Goal: Navigation & Orientation: Find specific page/section

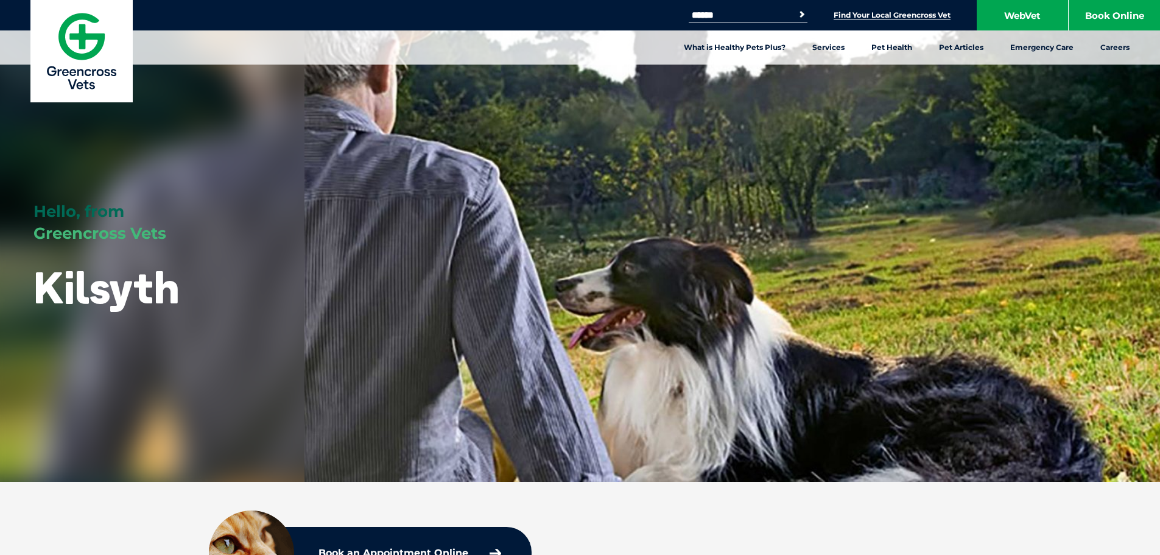
click at [938, 15] on link "Find Your Local Greencross Vet" at bounding box center [891, 15] width 117 height 10
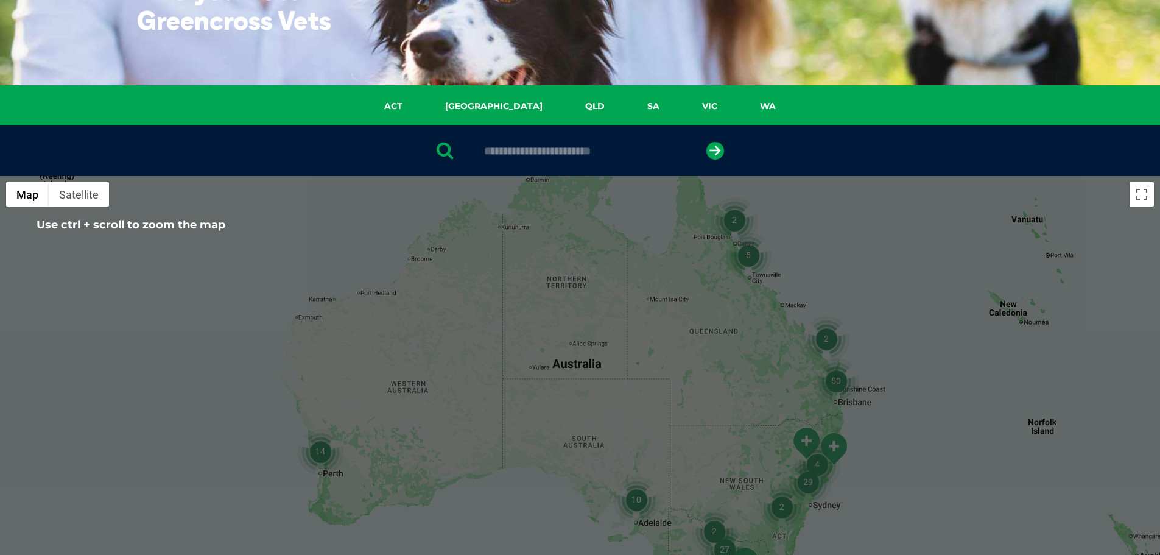
scroll to position [365, 0]
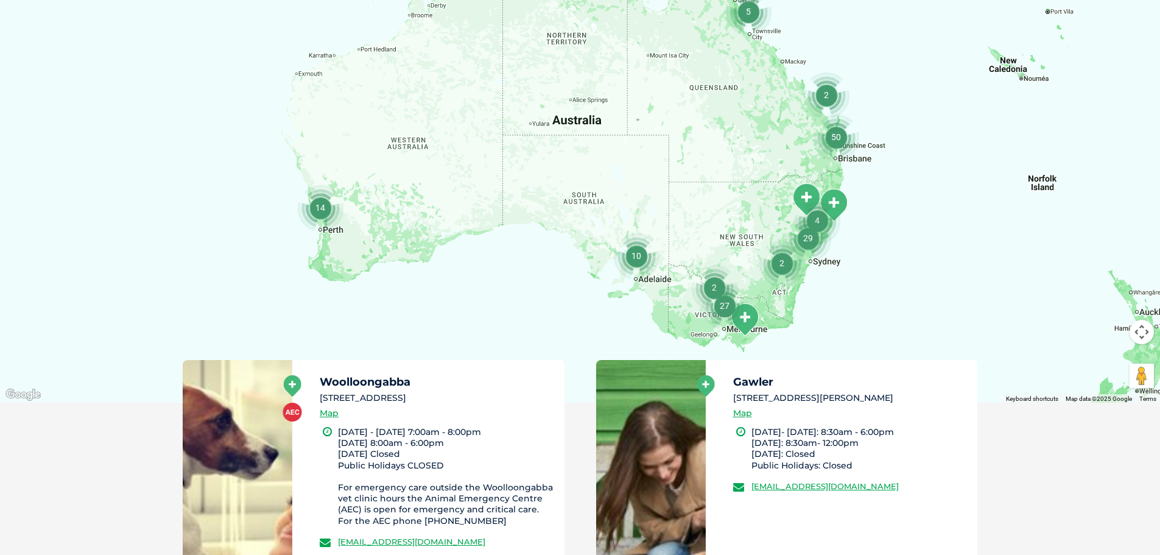
click at [723, 310] on img "27" at bounding box center [724, 305] width 46 height 46
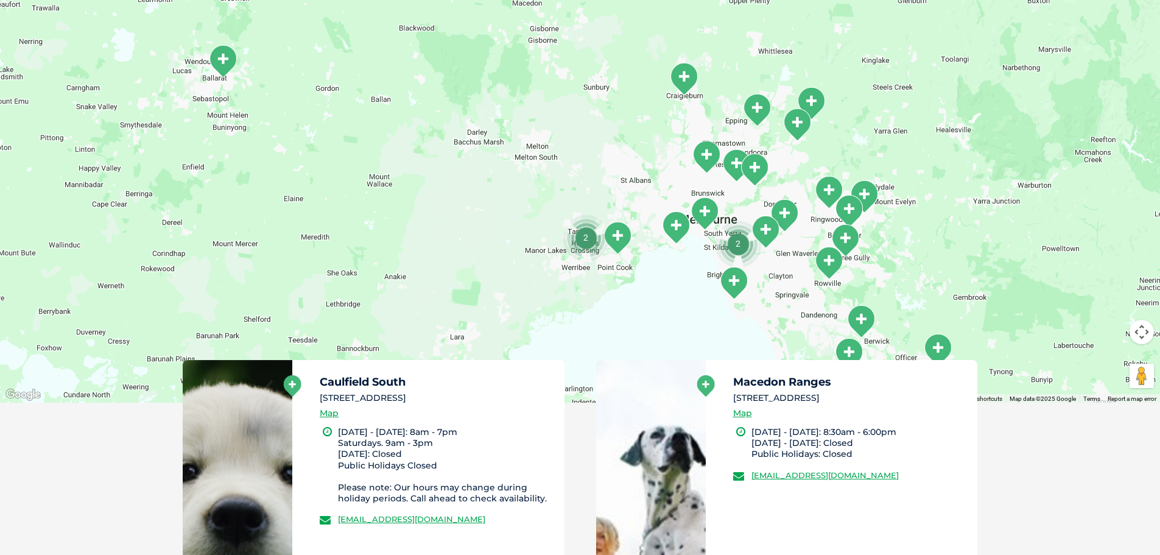
click at [849, 207] on img "Bayswater" at bounding box center [848, 210] width 30 height 33
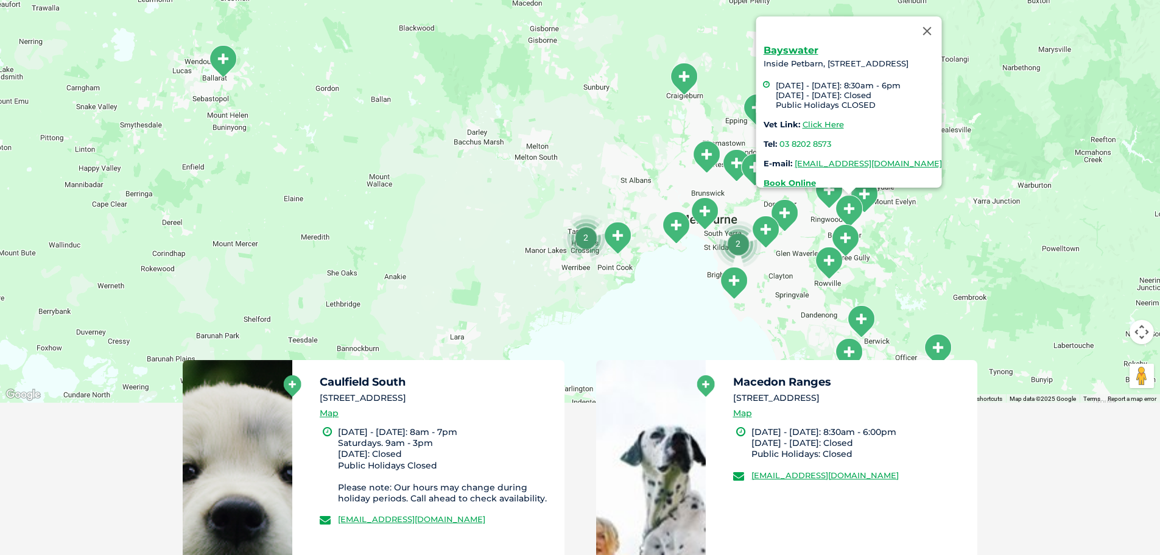
click at [864, 196] on img "Kilsyth" at bounding box center [864, 196] width 30 height 33
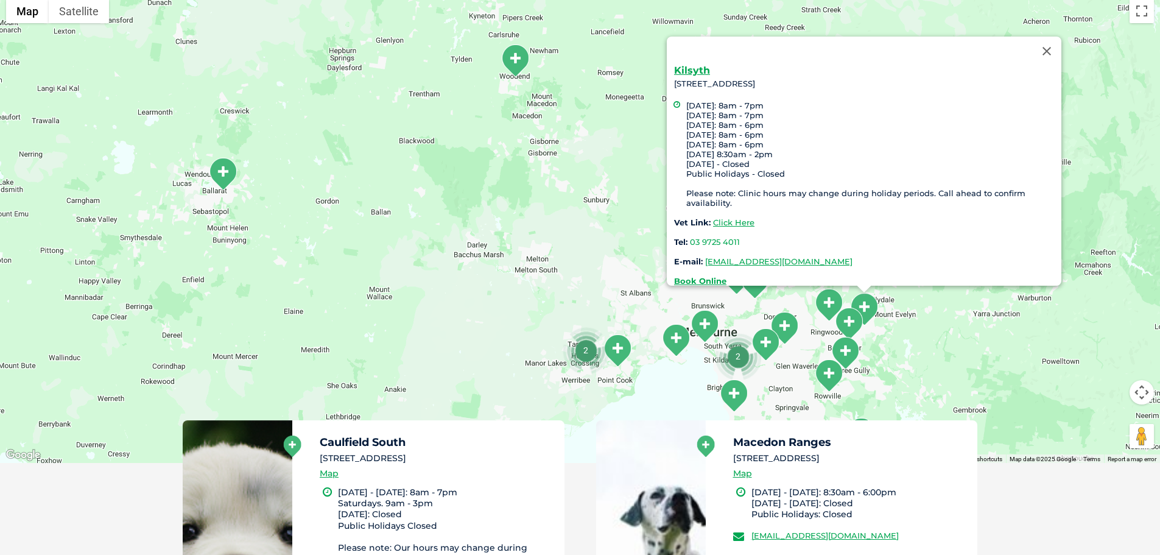
scroll to position [304, 0]
